Goal: Task Accomplishment & Management: Manage account settings

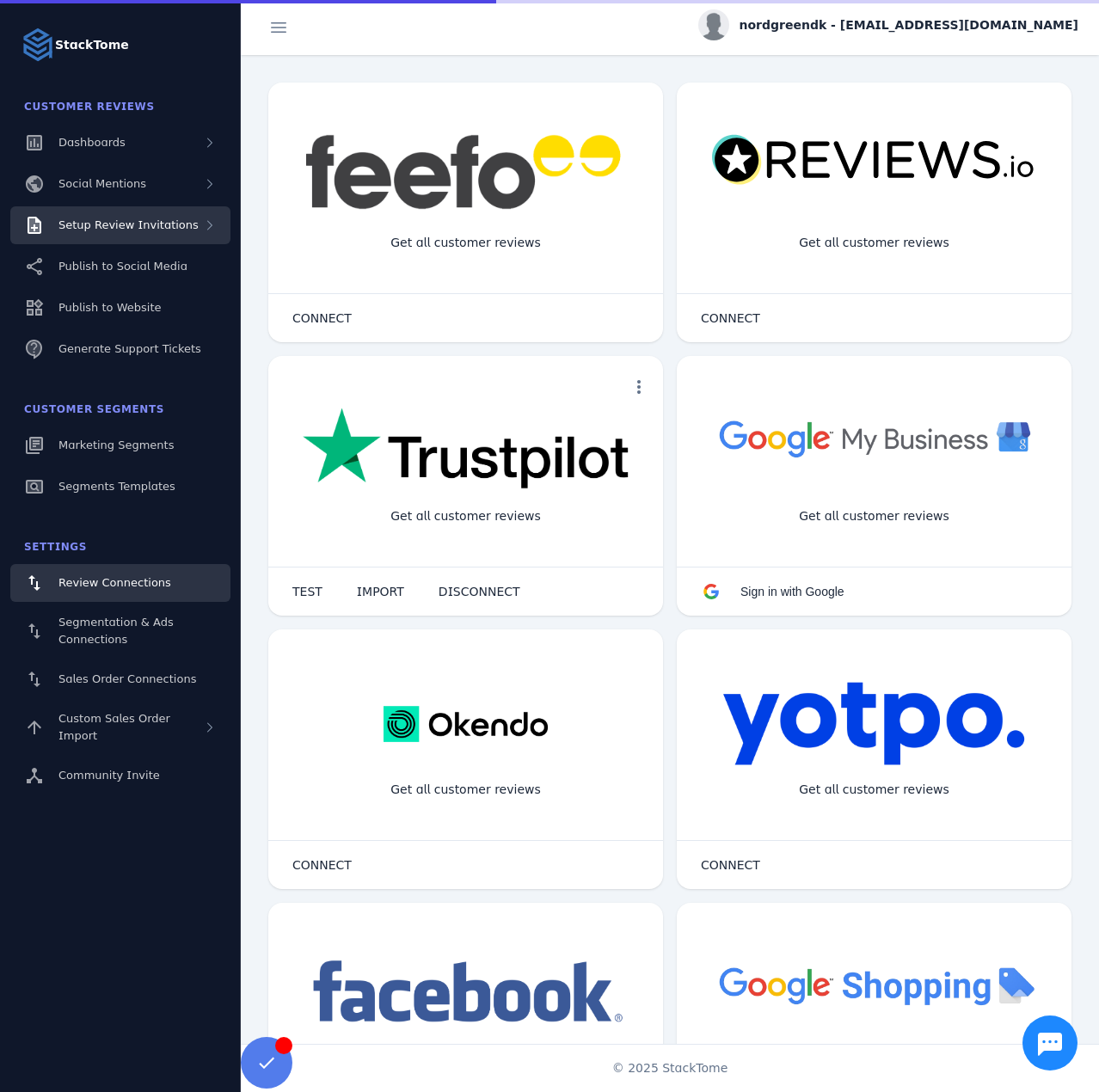
click at [142, 232] on span "Setup Review Invitations" at bounding box center [129, 224] width 140 height 13
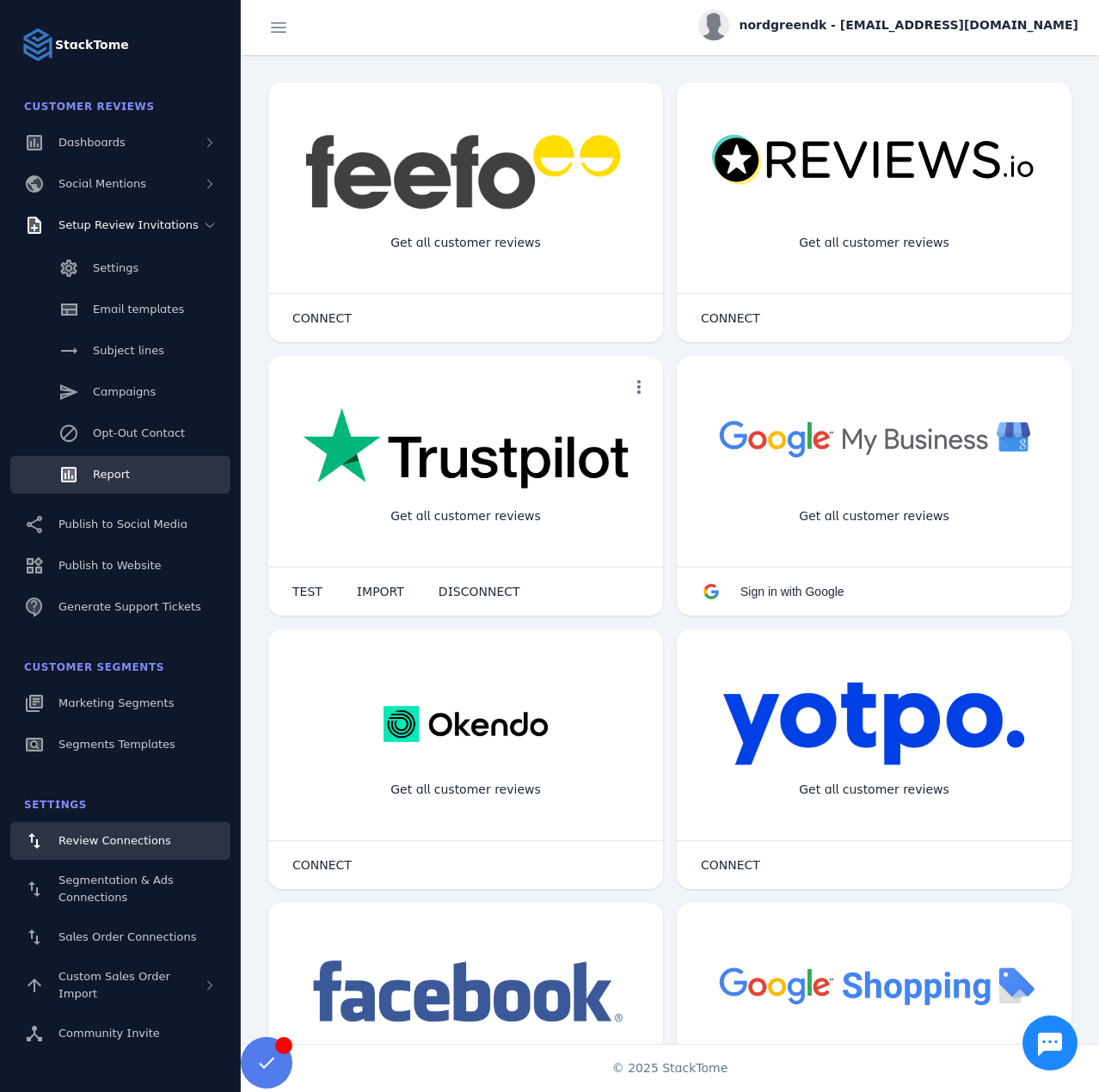
click at [115, 467] on span "Report" at bounding box center [112, 473] width 37 height 13
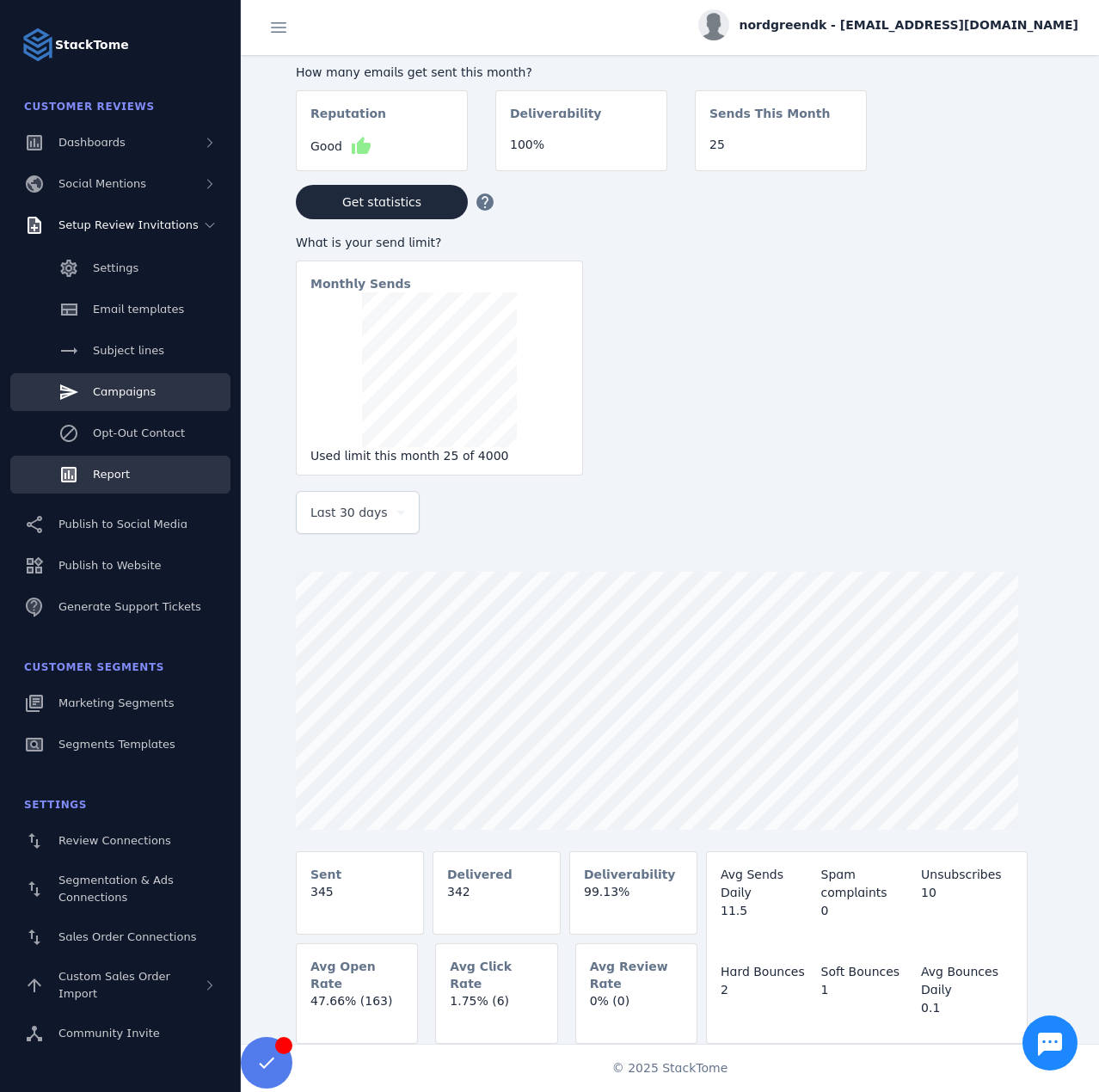
click at [120, 386] on span "Campaigns" at bounding box center [125, 391] width 63 height 13
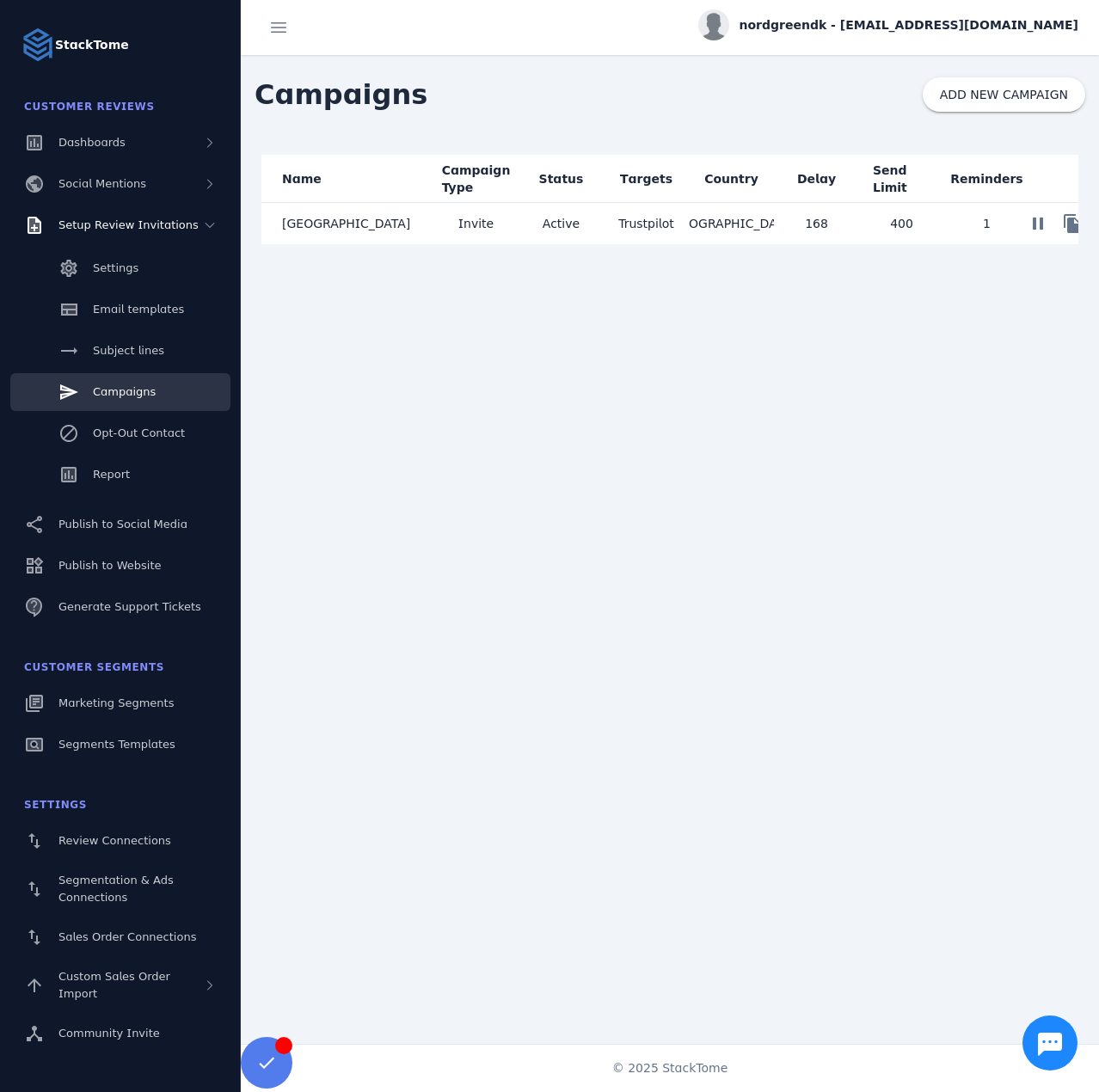
click at [376, 225] on mat-cell "[GEOGRAPHIC_DATA]" at bounding box center [347, 224] width 172 height 41
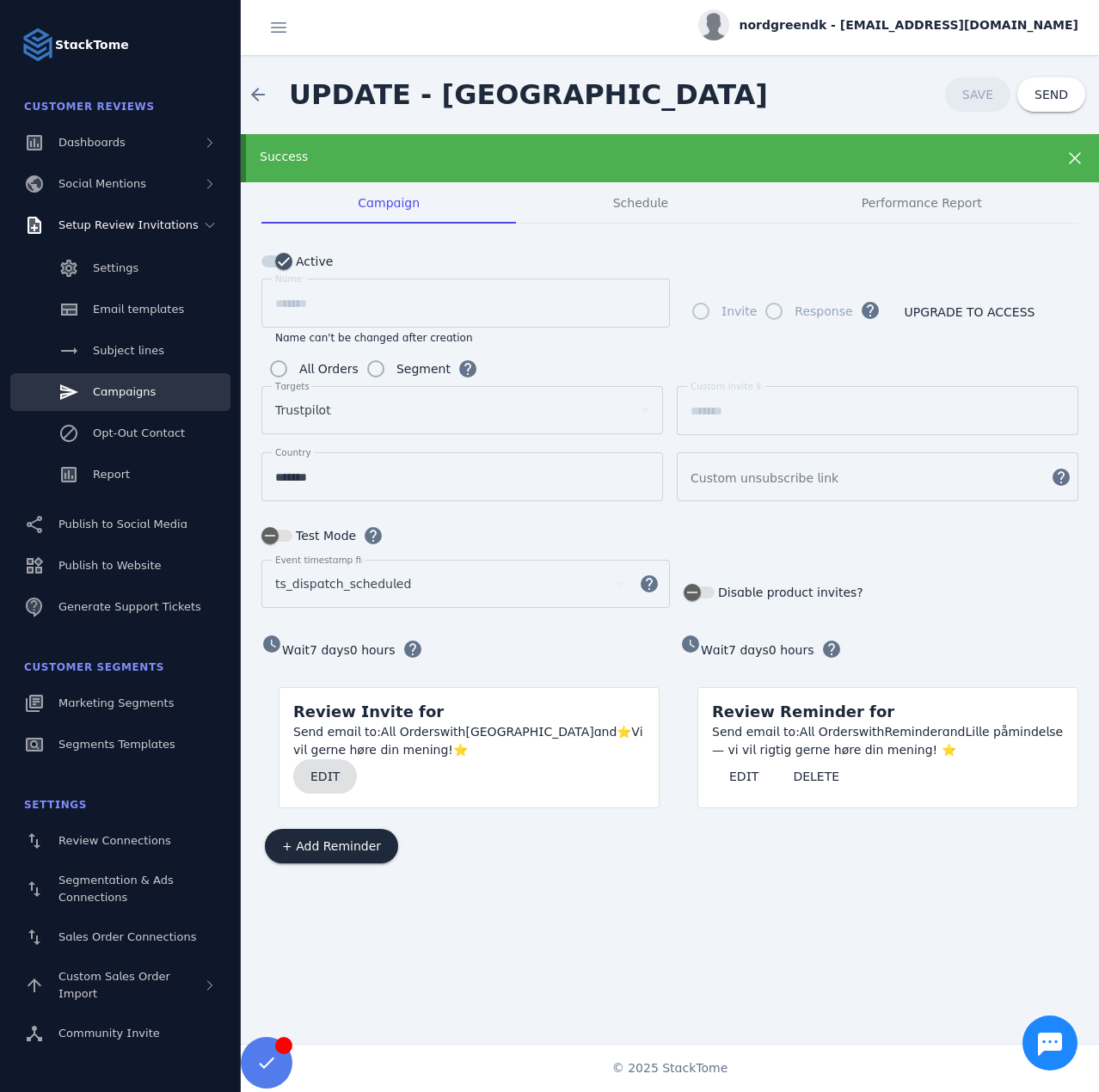
click at [319, 780] on span at bounding box center [325, 777] width 64 height 41
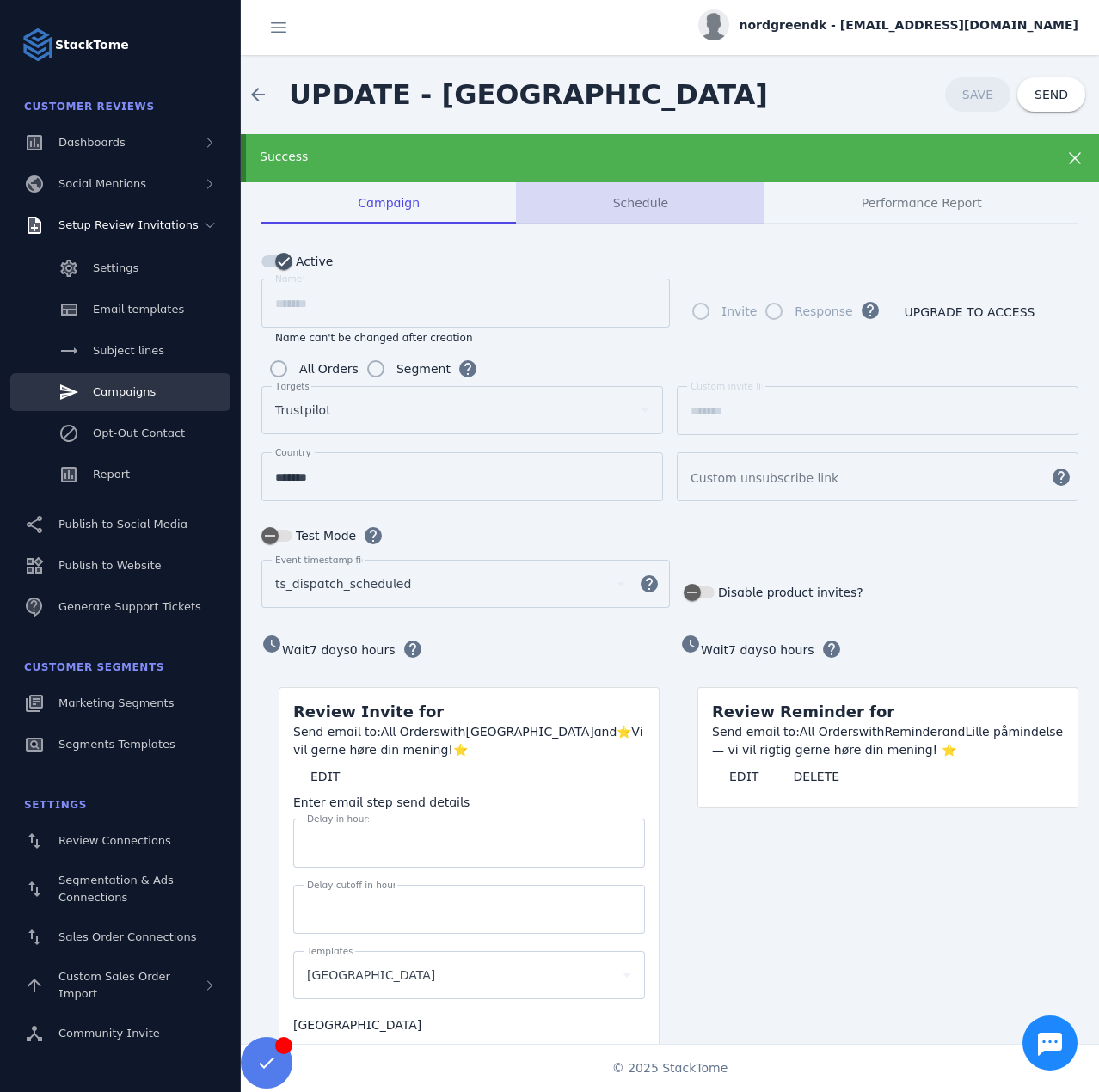
click at [652, 202] on span "Schedule" at bounding box center [640, 202] width 55 height 12
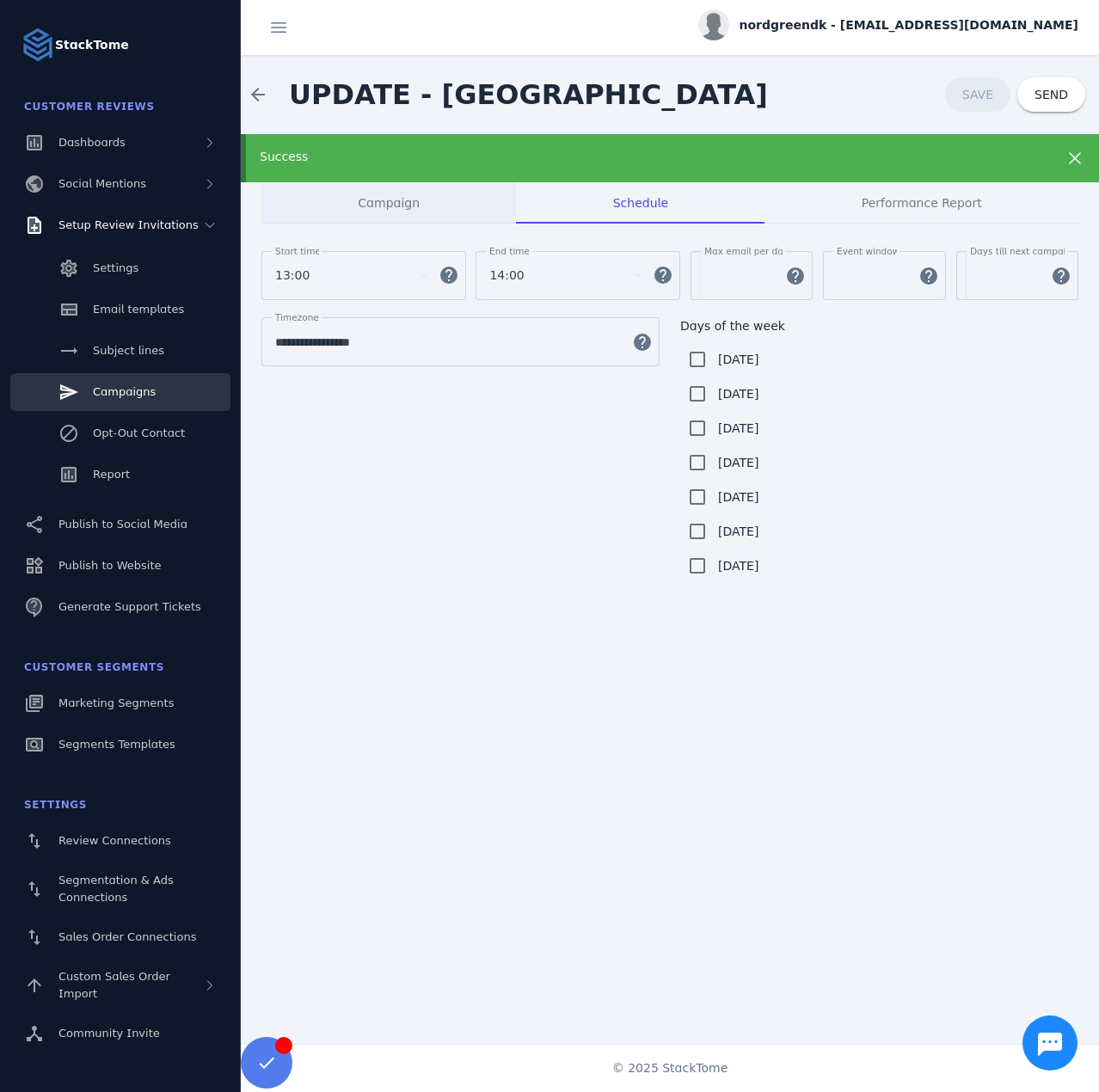
click at [376, 207] on span "Campaign" at bounding box center [388, 202] width 62 height 12
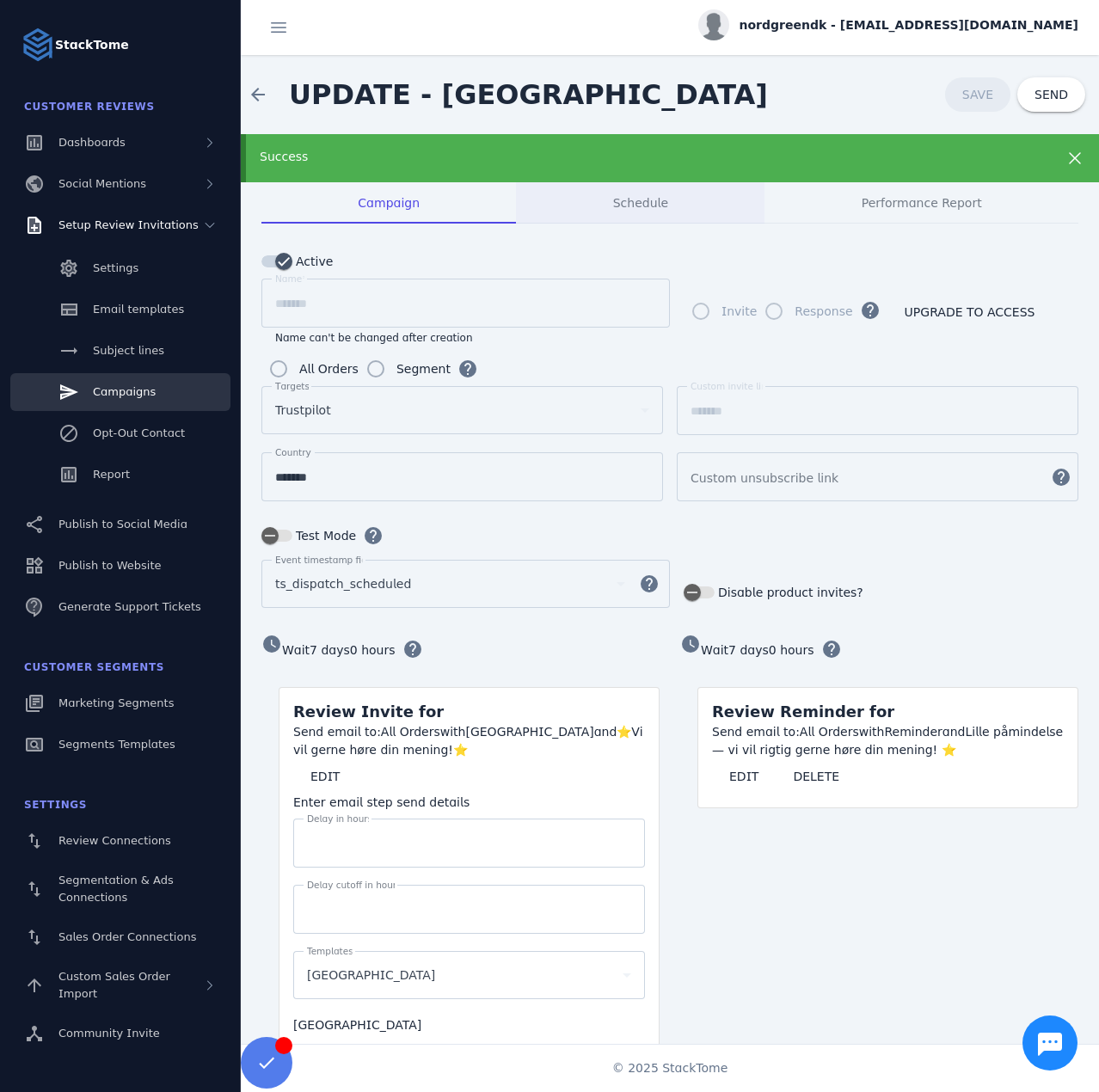
click at [618, 199] on span "Schedule" at bounding box center [640, 202] width 55 height 12
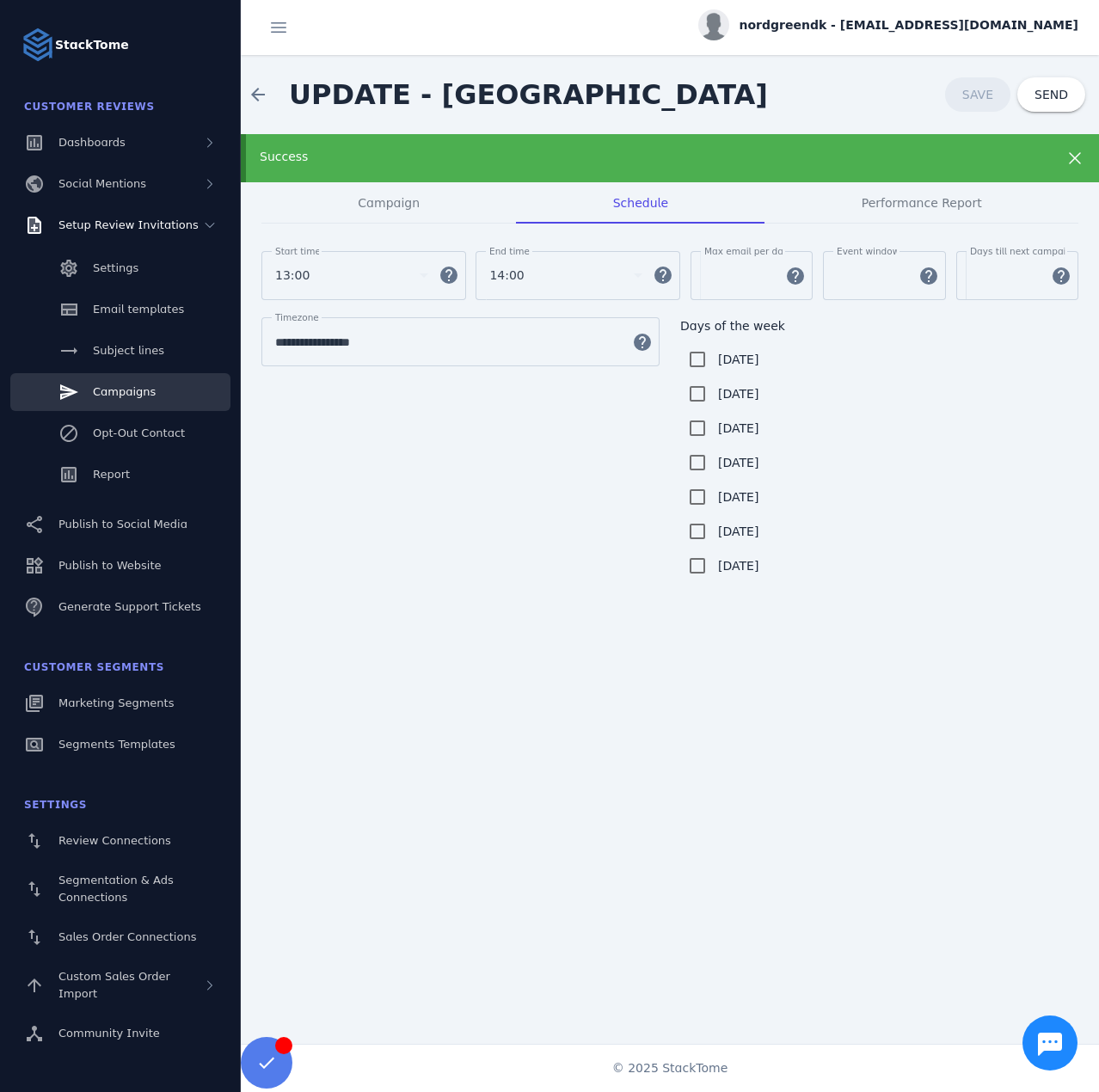
click at [439, 153] on div "Success" at bounding box center [631, 157] width 742 height 18
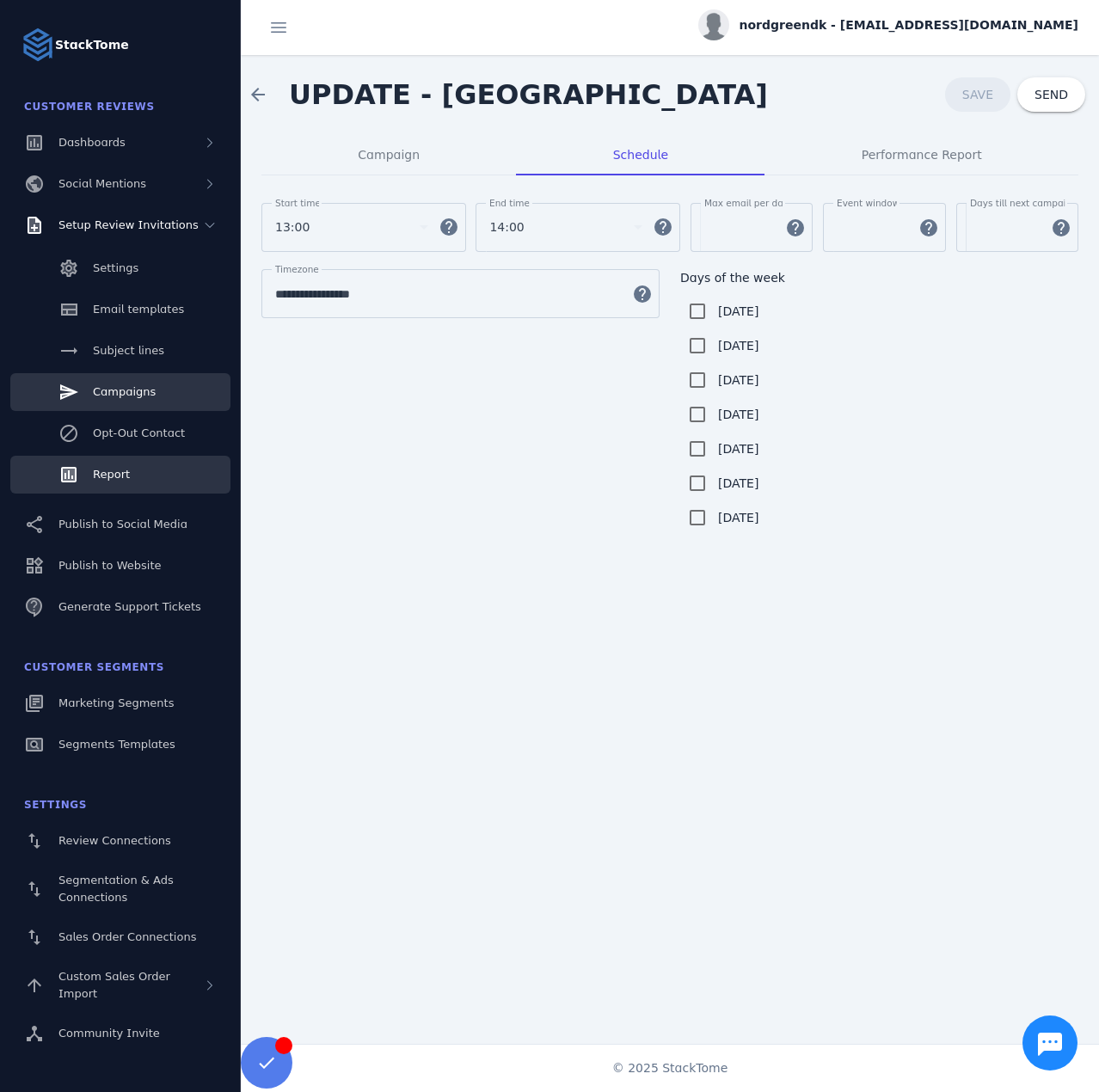
click at [136, 481] on link "Report" at bounding box center [121, 474] width 220 height 38
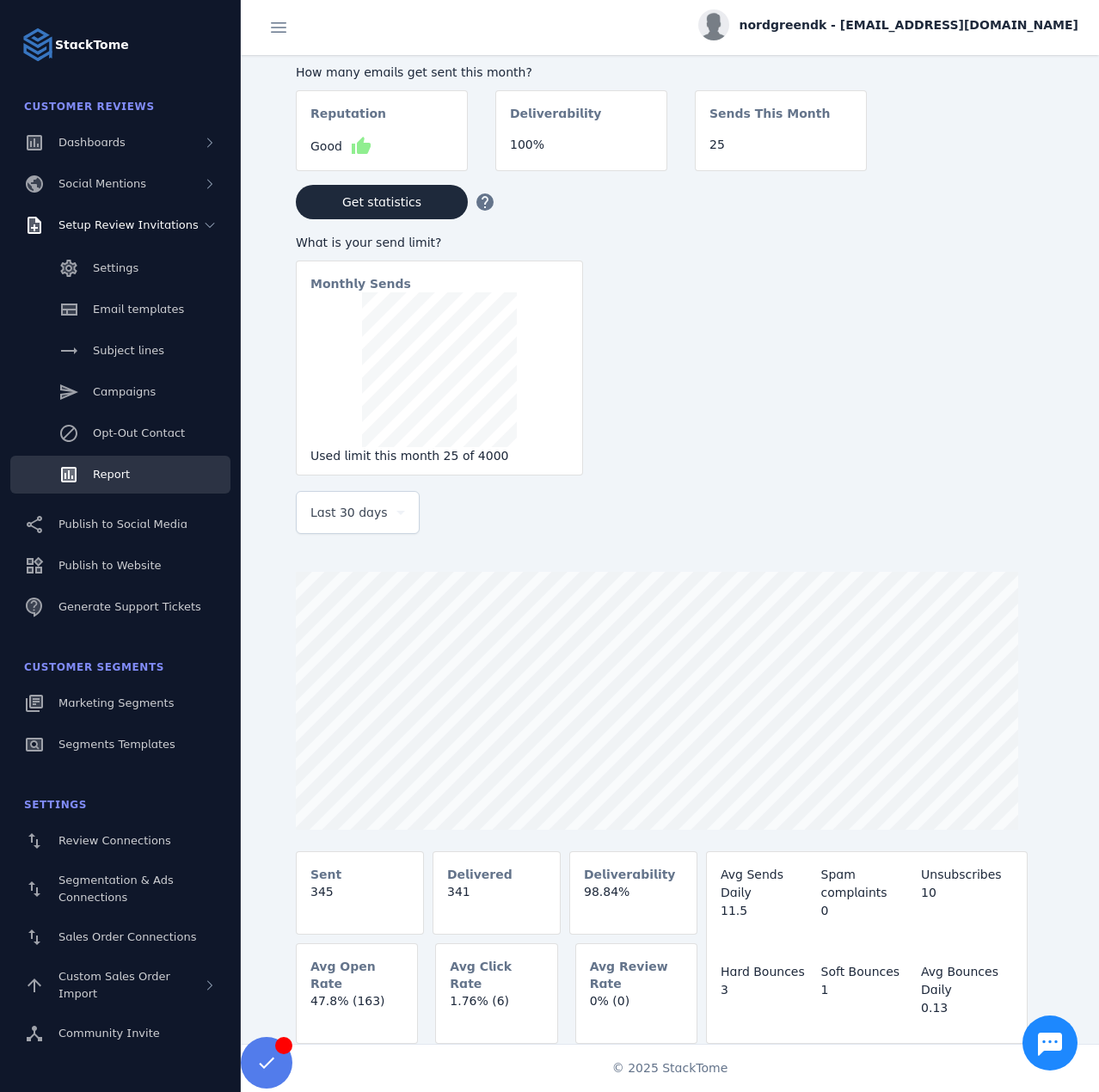
click at [883, 17] on span "nordgreendk - [EMAIL_ADDRESS][DOMAIN_NAME]" at bounding box center [909, 26] width 340 height 18
click at [998, 170] on button "Sign out" at bounding box center [1017, 166] width 124 height 41
